Goal: Browse casually: Explore the website without a specific task or goal

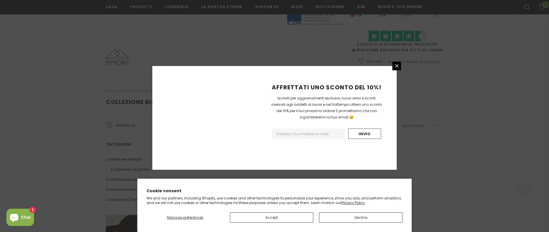
scroll to position [359, 0]
